Goal: Information Seeking & Learning: Learn about a topic

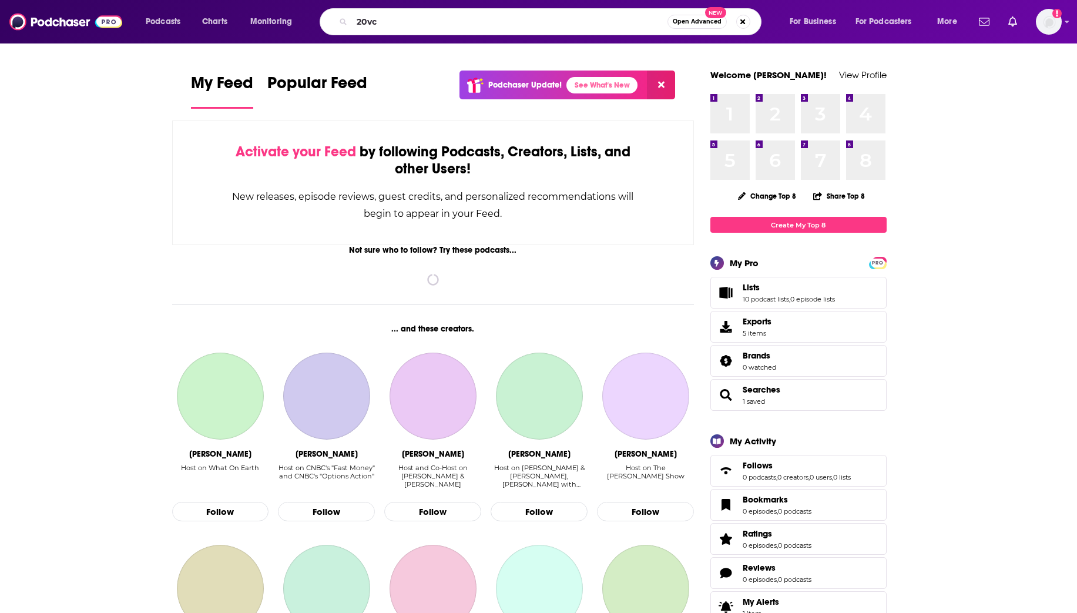
type input "20vc"
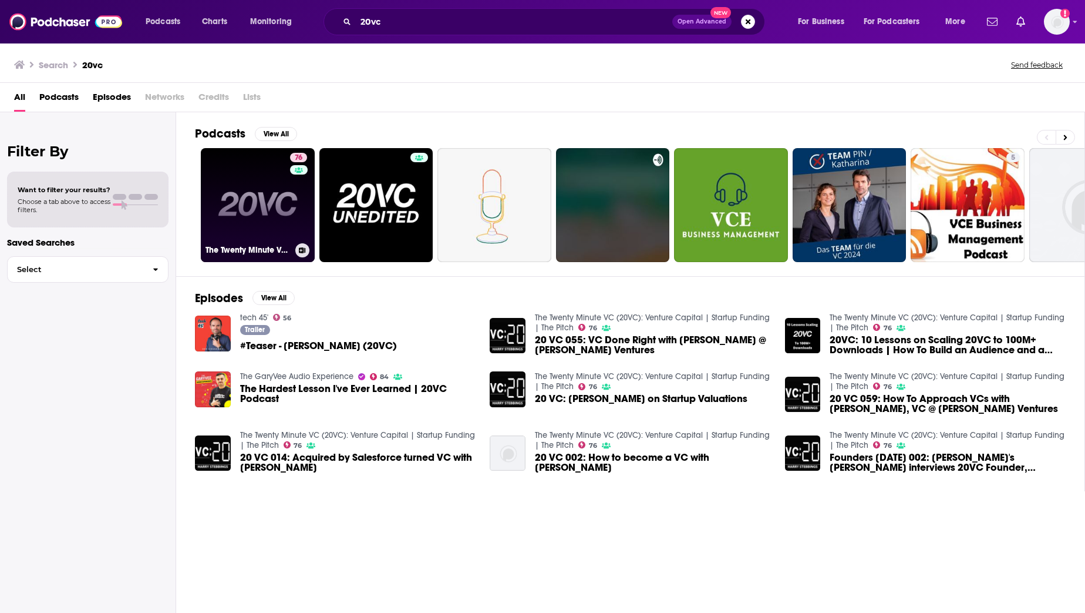
click at [277, 194] on link "76 The Twenty Minute VC (20VC): Venture Capital | Startup Funding | The Pitch" at bounding box center [258, 205] width 114 height 114
